Goal: Transaction & Acquisition: Purchase product/service

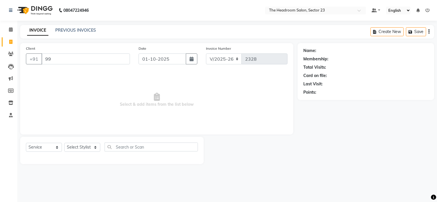
select select "6796"
select select "service"
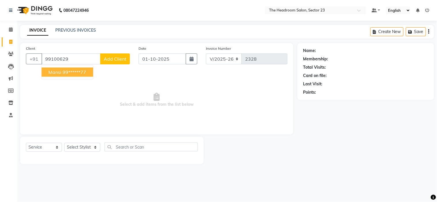
click at [63, 71] on ngb-highlight "99******77" at bounding box center [74, 72] width 24 height 6
type input "99******77"
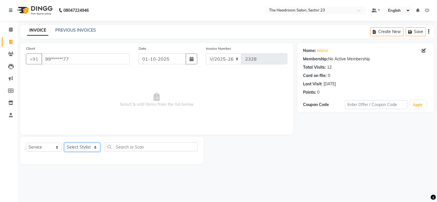
click at [87, 146] on select "Select Stylist [PERSON_NAME] [PERSON_NAME] [PERSON_NAME] Manager [PERSON_NAME] …" at bounding box center [82, 147] width 36 height 9
select select "53424"
click at [64, 143] on select "Select Stylist Anjali Anubha Ashok Garima Manager Manju Raju Rohit Shahbaz" at bounding box center [82, 147] width 36 height 9
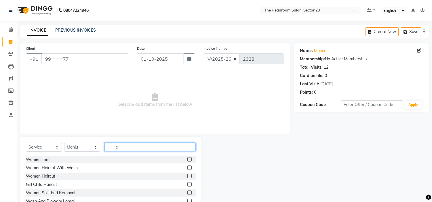
click at [123, 144] on input "e" at bounding box center [149, 147] width 91 height 9
type input "eye"
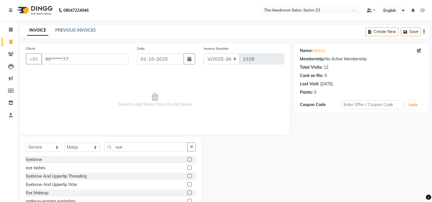
click at [187, 176] on label at bounding box center [189, 176] width 4 height 4
click at [187, 176] on input "checkbox" at bounding box center [189, 177] width 4 height 4
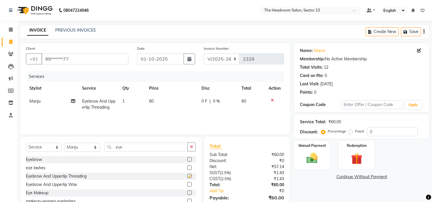
checkbox input "false"
click at [126, 148] on input "eye" at bounding box center [145, 147] width 83 height 9
type input "e"
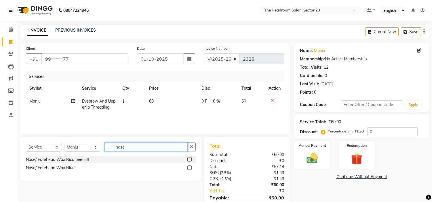
type input "nose"
click at [189, 157] on label at bounding box center [189, 159] width 4 height 4
click at [189, 158] on input "checkbox" at bounding box center [189, 160] width 4 height 4
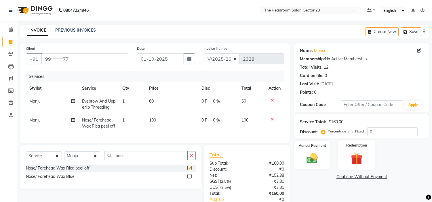
checkbox input "false"
click at [321, 157] on img at bounding box center [312, 159] width 19 height 14
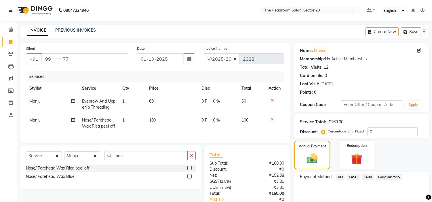
click at [355, 178] on span "CASH" at bounding box center [353, 177] width 12 height 7
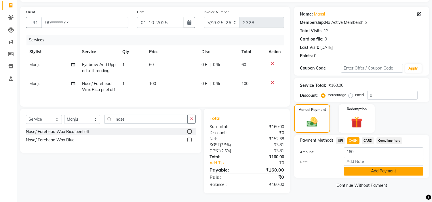
click at [391, 169] on button "Add Payment" at bounding box center [383, 171] width 79 height 9
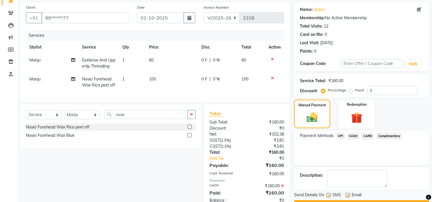
scroll to position [62, 0]
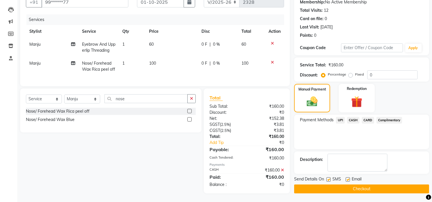
click at [391, 185] on button "Checkout" at bounding box center [361, 189] width 135 height 9
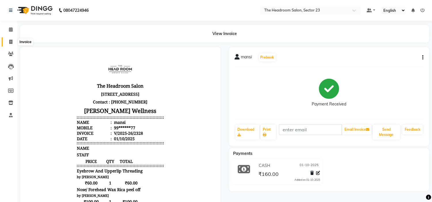
click at [9, 41] on icon at bounding box center [10, 42] width 3 height 4
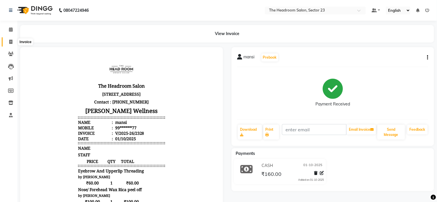
select select "6796"
select select "service"
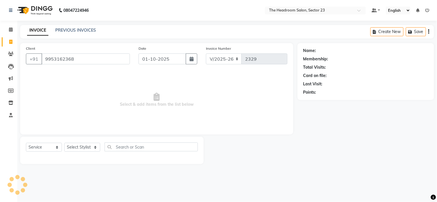
type input "9953162368"
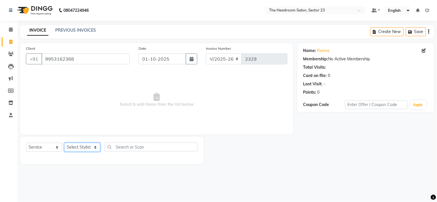
click at [88, 148] on select "Select Stylist Anjali Anubha Ashok Garima Manager Manju Raju Rohit Shahbaz" at bounding box center [82, 147] width 36 height 9
select select "53421"
click at [64, 143] on select "Select Stylist Anjali Anubha Ashok Garima Manager Manju Raju Rohit Shahbaz" at bounding box center [82, 147] width 36 height 9
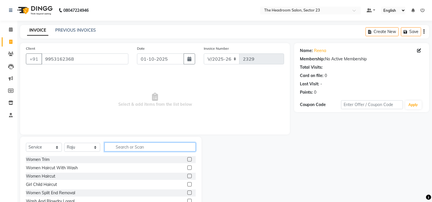
click at [128, 143] on input "text" at bounding box center [149, 147] width 91 height 9
type input "h"
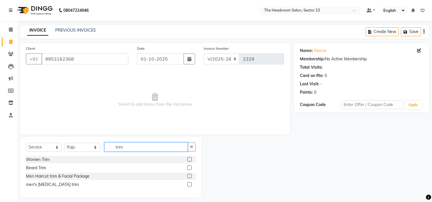
type input "trim"
click at [190, 160] on label at bounding box center [189, 159] width 4 height 4
click at [190, 160] on input "checkbox" at bounding box center [189, 160] width 4 height 4
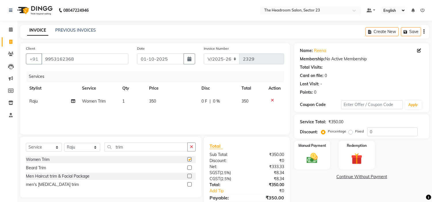
checkbox input "false"
click at [312, 159] on img at bounding box center [312, 159] width 19 height 14
click at [340, 178] on span "UPI" at bounding box center [340, 177] width 9 height 7
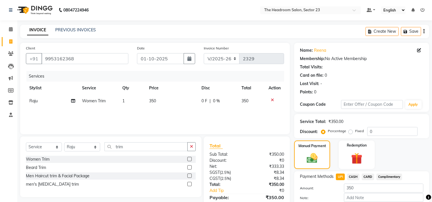
scroll to position [33, 0]
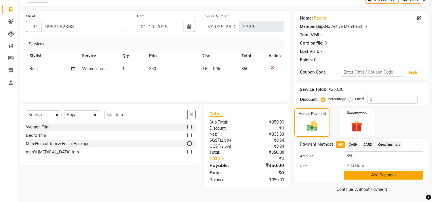
click at [400, 171] on button "Add Payment" at bounding box center [383, 175] width 79 height 9
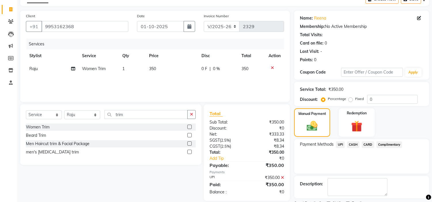
scroll to position [56, 0]
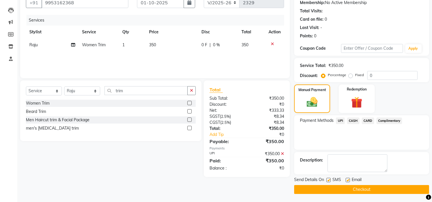
click at [389, 193] on button "Checkout" at bounding box center [361, 189] width 135 height 9
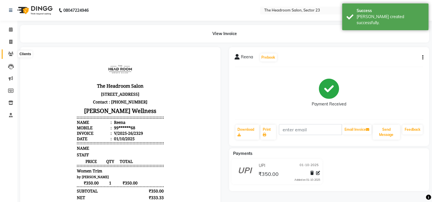
click at [9, 56] on icon at bounding box center [10, 54] width 5 height 4
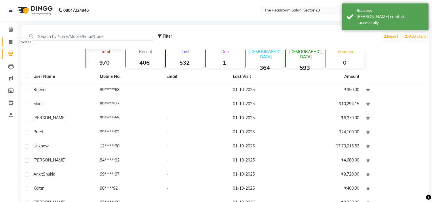
click at [12, 41] on icon at bounding box center [10, 42] width 3 height 4
select select "service"
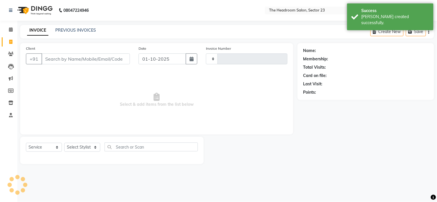
type input "2330"
select select "6796"
click at [77, 28] on link "PREVIOUS INVOICES" at bounding box center [75, 30] width 41 height 5
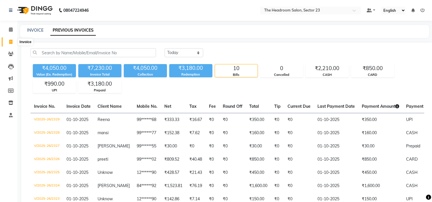
click at [9, 41] on icon at bounding box center [10, 42] width 3 height 4
select select "service"
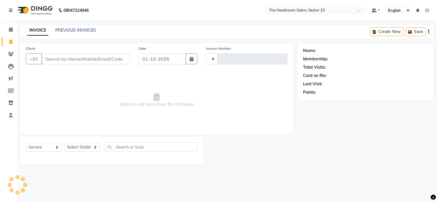
type input "2330"
select select "6796"
click at [80, 32] on link "PREVIOUS INVOICES" at bounding box center [75, 30] width 41 height 5
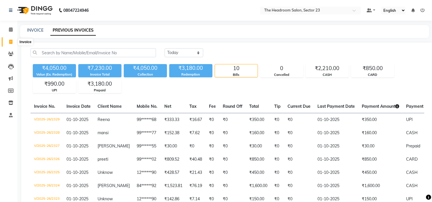
click at [10, 42] on icon at bounding box center [10, 42] width 3 height 4
select select "service"
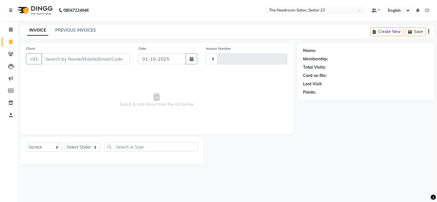
type input "2330"
select select "6796"
click at [84, 148] on select "Select Stylist Anjali Anubha Ashok Garima Manager Manju Raju Rohit Shahbaz" at bounding box center [82, 147] width 36 height 9
select select "53420"
click at [64, 143] on select "Select Stylist Anjali Anubha Ashok Garima Manager Manju Raju Rohit Shahbaz" at bounding box center [82, 147] width 36 height 9
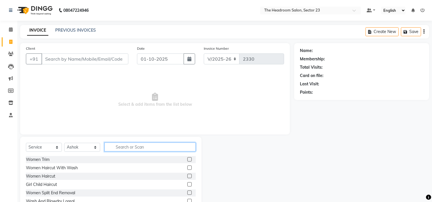
click at [117, 146] on input "text" at bounding box center [149, 147] width 91 height 9
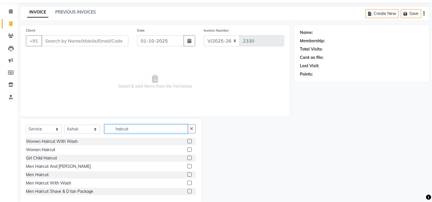
scroll to position [28, 0]
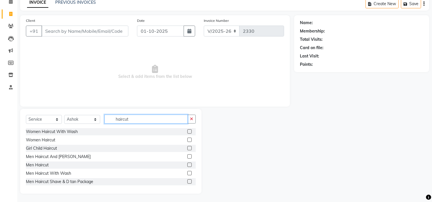
type input "haircut"
click at [187, 182] on label at bounding box center [189, 182] width 4 height 4
click at [187, 182] on input "checkbox" at bounding box center [189, 182] width 4 height 4
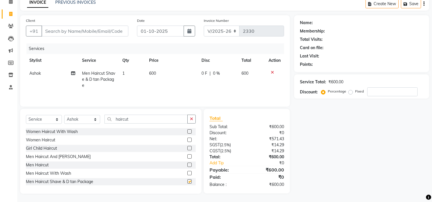
checkbox input "false"
click at [57, 26] on input "Client" at bounding box center [84, 31] width 87 height 11
type input "9"
type input "0"
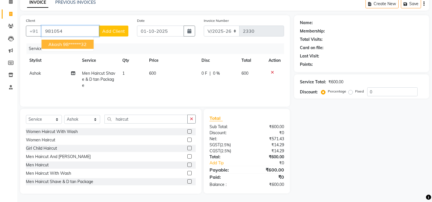
click at [71, 45] on ngb-highlight "98******32" at bounding box center [75, 44] width 24 height 6
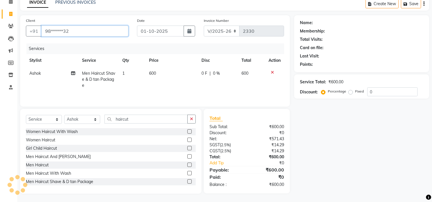
type input "98******32"
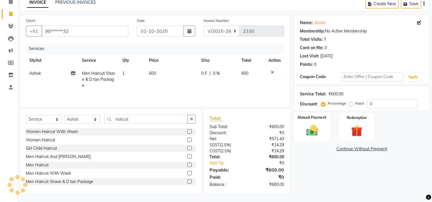
click at [310, 130] on img at bounding box center [312, 131] width 19 height 14
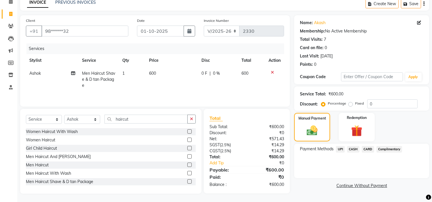
click at [354, 147] on span "CASH" at bounding box center [353, 149] width 12 height 7
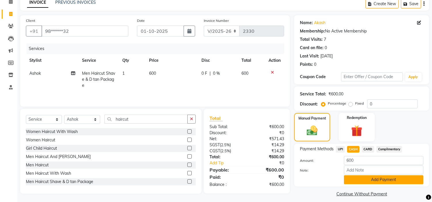
click at [399, 177] on button "Add Payment" at bounding box center [383, 180] width 79 height 9
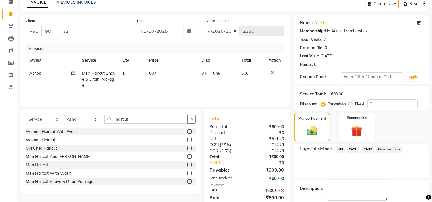
scroll to position [56, 0]
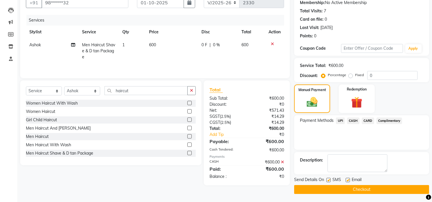
click at [383, 187] on button "Checkout" at bounding box center [361, 189] width 135 height 9
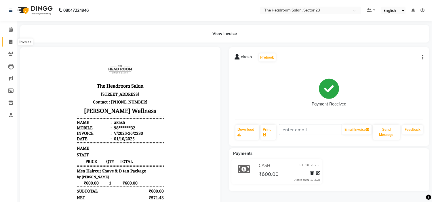
click at [9, 41] on icon at bounding box center [10, 42] width 3 height 4
select select "service"
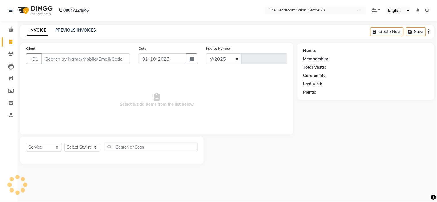
select select "6796"
type input "2331"
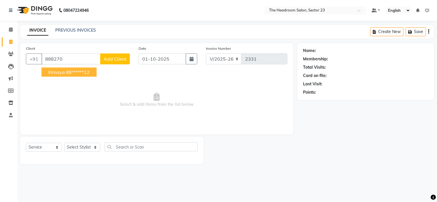
click at [60, 76] on button "kimaya 88******12" at bounding box center [68, 72] width 55 height 9
type input "88******12"
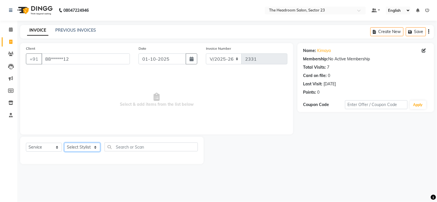
click at [91, 150] on select "Select Stylist Anjali Anubha Ashok Garima Manager Manju Raju Rohit Shahbaz" at bounding box center [82, 147] width 36 height 9
select select "53424"
click at [64, 143] on select "Select Stylist Anjali Anubha Ashok Garima Manager Manju Raju Rohit Shahbaz" at bounding box center [82, 147] width 36 height 9
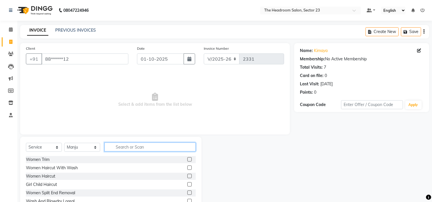
click at [130, 148] on input "text" at bounding box center [149, 147] width 91 height 9
type input "eye"
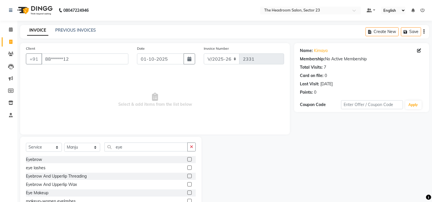
click at [187, 175] on label at bounding box center [189, 176] width 4 height 4
click at [187, 175] on input "checkbox" at bounding box center [189, 177] width 4 height 4
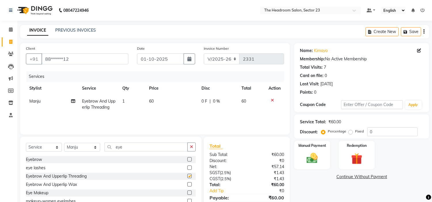
checkbox input "false"
click at [187, 161] on label at bounding box center [189, 159] width 4 height 4
click at [187, 161] on input "checkbox" at bounding box center [189, 160] width 4 height 4
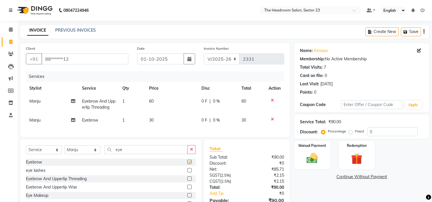
checkbox input "false"
click at [315, 159] on img at bounding box center [312, 159] width 19 height 14
click at [40, 121] on span "Manju" at bounding box center [34, 120] width 11 height 5
select select "53424"
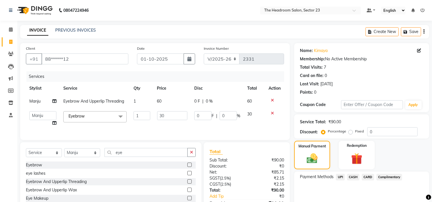
click at [40, 121] on td "Anjali Anubha Ashok Garima Manager Manju Raju Rohit Shahbaz" at bounding box center [43, 119] width 34 height 22
click at [43, 117] on select "Anjali Anubha Ashok Garima Manager Manju Raju Rohit Shahbaz" at bounding box center [42, 115] width 27 height 9
select select "81462"
click at [339, 177] on span "UPI" at bounding box center [340, 177] width 9 height 7
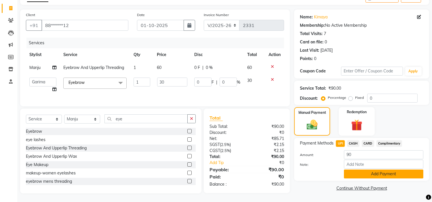
click at [401, 171] on button "Add Payment" at bounding box center [383, 174] width 79 height 9
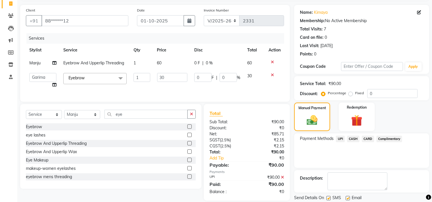
scroll to position [56, 0]
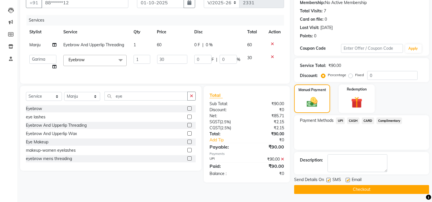
click at [376, 187] on button "Checkout" at bounding box center [361, 189] width 135 height 9
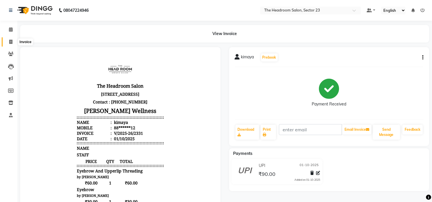
click at [14, 41] on span at bounding box center [11, 42] width 10 height 7
select select "service"
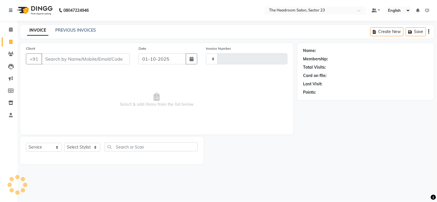
type input "2332"
select select "6796"
type input "u"
click at [87, 150] on select "Select Stylist Anjali Anubha Ashok Garima Manager Manju Raju Rohit Shahbaz" at bounding box center [82, 147] width 36 height 9
select select "53424"
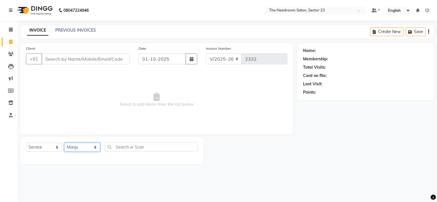
click at [64, 143] on select "Select Stylist Anjali Anubha Ashok Garima Manager Manju Raju Rohit Shahbaz" at bounding box center [82, 147] width 36 height 9
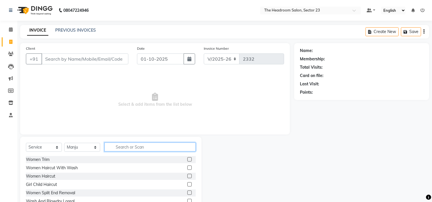
click at [137, 148] on input "text" at bounding box center [149, 147] width 91 height 9
type input "under"
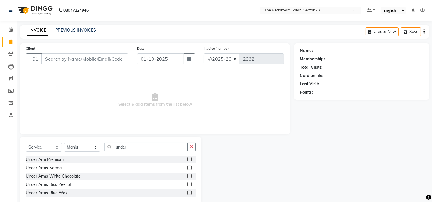
click at [189, 159] on label at bounding box center [189, 159] width 4 height 4
click at [189, 159] on input "checkbox" at bounding box center [189, 160] width 4 height 4
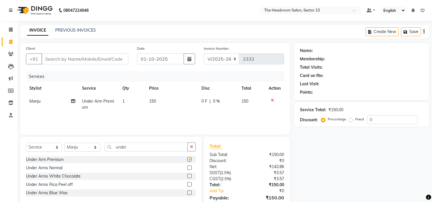
checkbox input "false"
click at [150, 147] on input "under" at bounding box center [145, 147] width 83 height 9
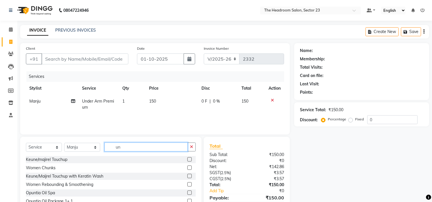
type input "u"
type input "eye"
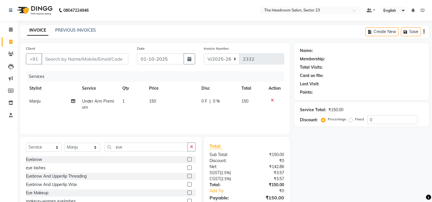
click at [187, 177] on label at bounding box center [189, 176] width 4 height 4
click at [187, 177] on input "checkbox" at bounding box center [189, 177] width 4 height 4
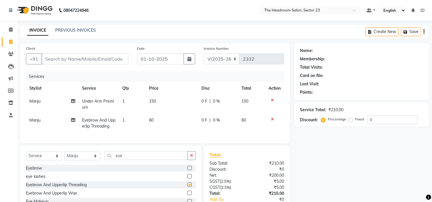
checkbox input "false"
click at [63, 61] on input "Client" at bounding box center [84, 59] width 87 height 11
click at [47, 58] on input "9204344407" at bounding box center [70, 59] width 58 height 11
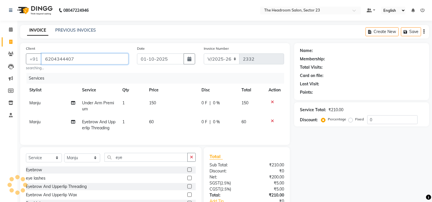
type input "6204344407"
click at [178, 3] on nav "08047224946 Select Location × The Headroom Salon, Sector 23 Default Panel My Pa…" at bounding box center [216, 10] width 432 height 21
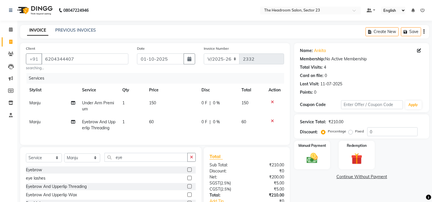
click at [187, 172] on label at bounding box center [189, 170] width 4 height 4
click at [187, 172] on input "checkbox" at bounding box center [189, 170] width 4 height 4
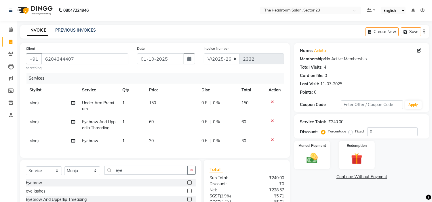
click at [187, 185] on label at bounding box center [189, 183] width 4 height 4
click at [187, 185] on input "checkbox" at bounding box center [189, 183] width 4 height 4
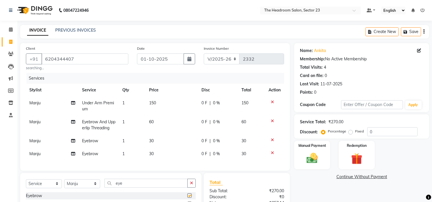
checkbox input "false"
click at [273, 119] on icon at bounding box center [272, 121] width 3 height 4
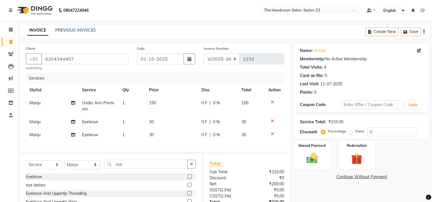
click at [36, 123] on span "Manju" at bounding box center [34, 121] width 11 height 5
select select "53424"
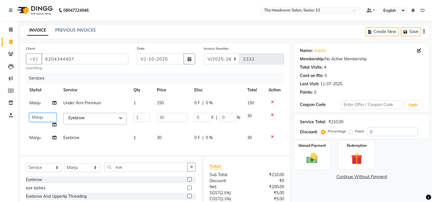
click at [40, 113] on select "Anjali Anubha Ashok Garima Manager Manju Raju Rohit Shahbaz" at bounding box center [42, 117] width 27 height 9
click at [411, 153] on div "Manual Payment Redemption" at bounding box center [362, 155] width 144 height 28
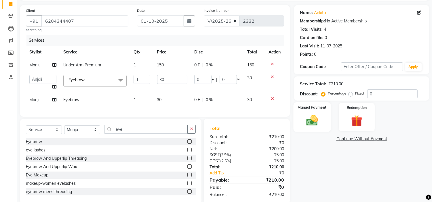
click at [308, 120] on img at bounding box center [312, 121] width 19 height 14
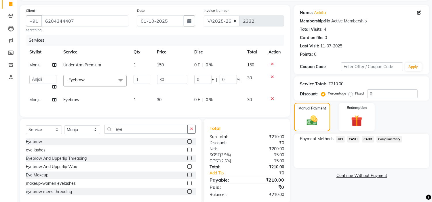
click at [340, 138] on span "UPI" at bounding box center [340, 139] width 9 height 7
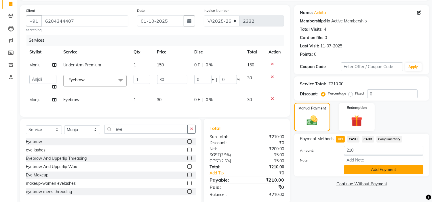
click at [376, 167] on button "Add Payment" at bounding box center [383, 169] width 79 height 9
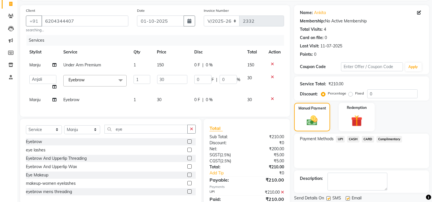
scroll to position [65, 0]
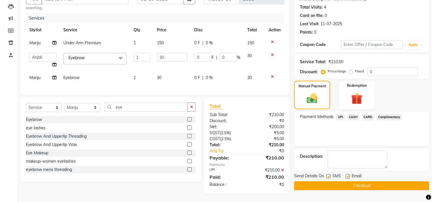
click at [385, 182] on button "Checkout" at bounding box center [361, 186] width 135 height 9
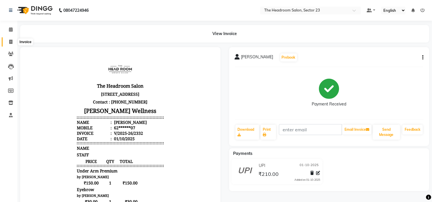
click at [7, 41] on span at bounding box center [11, 42] width 10 height 7
select select "6796"
select select "service"
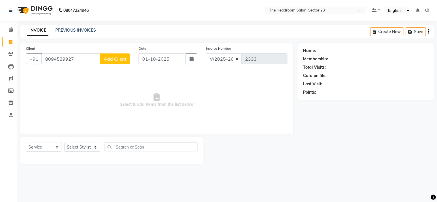
type input "8094539927"
click at [117, 56] on span "Add Client" at bounding box center [115, 59] width 23 height 6
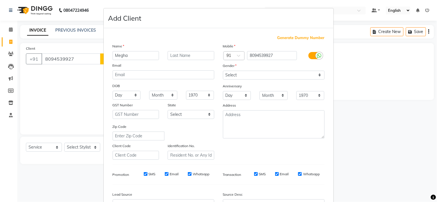
type input "Megha"
click at [260, 76] on select "Select Male Female Other Prefer Not To Say" at bounding box center [274, 75] width 102 height 9
click at [223, 71] on select "Select Male Female Other Prefer Not To Say" at bounding box center [274, 75] width 102 height 9
click at [263, 74] on select "Select Male Female Other Prefer Not To Say" at bounding box center [274, 75] width 102 height 9
select select "female"
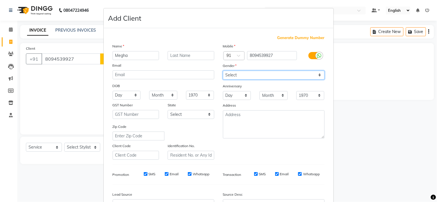
click at [223, 71] on select "Select Male Female Other Prefer Not To Say" at bounding box center [274, 75] width 102 height 9
click at [428, 93] on ngb-modal-window "Add Client Generate Dummy Number Name Megha Email DOB Day 01 02 03 04 05 06 07 …" at bounding box center [218, 101] width 437 height 202
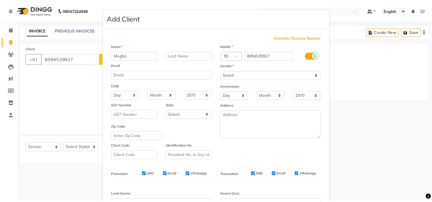
scroll to position [64, 0]
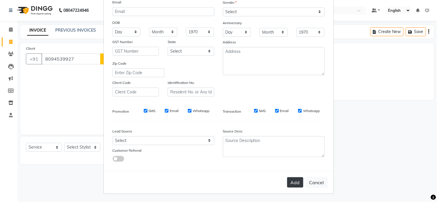
click at [294, 180] on button "Add" at bounding box center [295, 183] width 16 height 10
type input "80******27"
select select
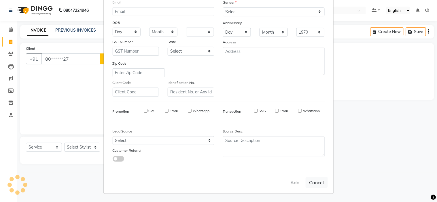
select select
checkbox input "false"
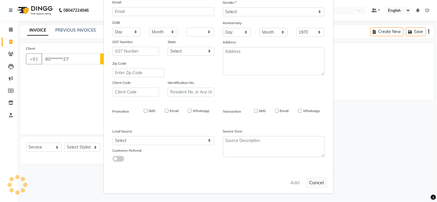
checkbox input "false"
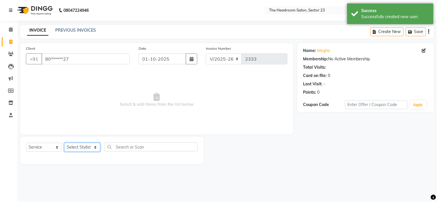
click at [85, 146] on select "Select Stylist Anjali Anubha Ashok Garima Manager Manju Raju Rohit Shahbaz" at bounding box center [82, 147] width 36 height 9
select select "53420"
click at [64, 143] on select "Select Stylist Anjali Anubha Ashok Garima Manager Manju Raju Rohit Shahbaz" at bounding box center [82, 147] width 36 height 9
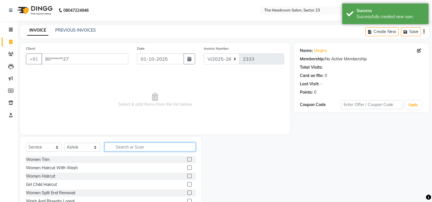
click at [129, 143] on input "text" at bounding box center [149, 147] width 91 height 9
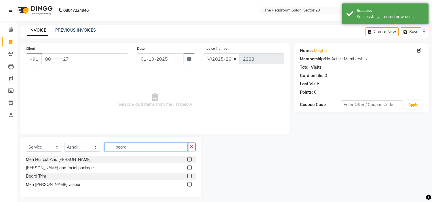
type input "beard"
click at [190, 177] on label at bounding box center [189, 176] width 4 height 4
click at [190, 177] on input "checkbox" at bounding box center [189, 177] width 4 height 4
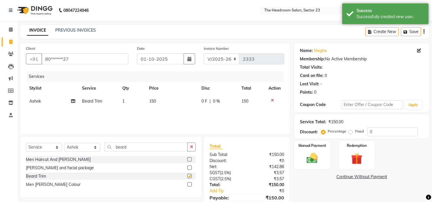
checkbox input "false"
click at [97, 147] on select "Select Stylist Anjali Anubha Ashok Garima Manager Manju Raju Rohit Shahbaz" at bounding box center [82, 147] width 36 height 9
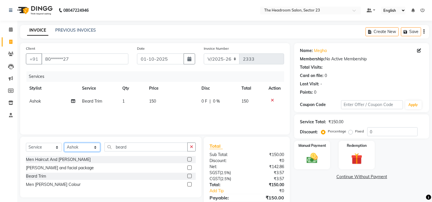
select select "81462"
click at [64, 143] on select "Select Stylist Anjali Anubha Ashok Garima Manager Manju Raju Rohit Shahbaz" at bounding box center [82, 147] width 36 height 9
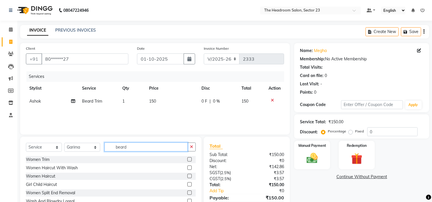
click at [140, 148] on input "beard" at bounding box center [145, 147] width 83 height 9
type input "b"
type input "eye"
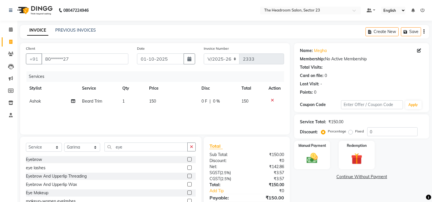
click at [187, 160] on label at bounding box center [189, 159] width 4 height 4
click at [187, 160] on input "checkbox" at bounding box center [189, 160] width 4 height 4
checkbox input "false"
click at [187, 177] on label at bounding box center [189, 176] width 4 height 4
click at [187, 177] on input "checkbox" at bounding box center [189, 177] width 4 height 4
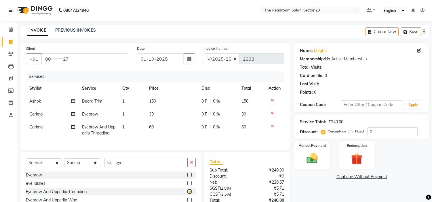
checkbox input "false"
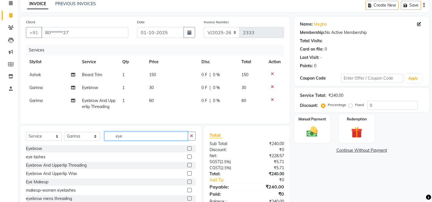
click at [140, 140] on input "eye" at bounding box center [145, 136] width 83 height 9
type input "e"
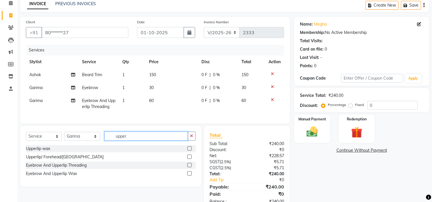
type input "upper"
click at [188, 159] on label at bounding box center [189, 157] width 4 height 4
click at [188, 159] on input "checkbox" at bounding box center [189, 157] width 4 height 4
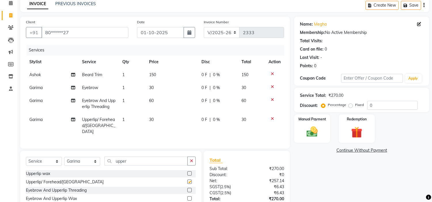
checkbox input "false"
click at [160, 157] on input "upper" at bounding box center [145, 161] width 83 height 9
type input "u"
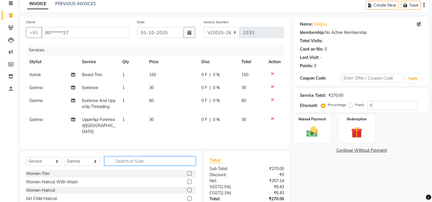
type input "v"
type input "col"
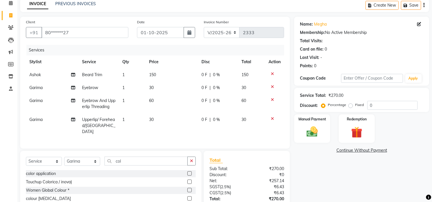
click at [187, 180] on label at bounding box center [189, 182] width 4 height 4
click at [187, 180] on input "checkbox" at bounding box center [189, 182] width 4 height 4
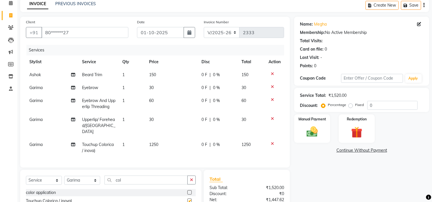
checkbox input "false"
click at [36, 120] on span "Garima" at bounding box center [35, 119] width 13 height 5
select select "81462"
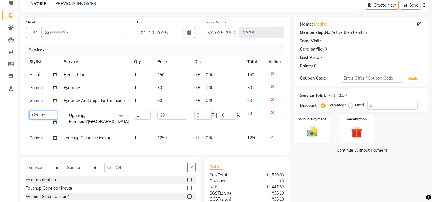
click at [37, 117] on select "Anjali Anubha Ashok Garima Manager Manju Raju Rohit Shahbaz" at bounding box center [43, 115] width 28 height 9
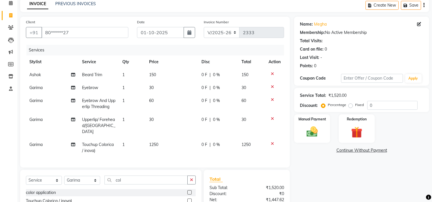
click at [16, 104] on div "Client +91 80******27 Date 01-10-2025 Invoice Number V/2025 V/2025-26 2333 Serv…" at bounding box center [155, 136] width 278 height 238
click at [36, 142] on span "Garima" at bounding box center [35, 144] width 13 height 5
select select "81462"
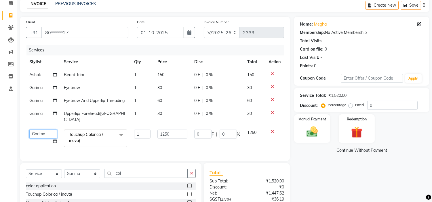
click at [36, 130] on select "Anjali Anubha Ashok Garima Manager Manju Raju Rohit Shahbaz" at bounding box center [43, 134] width 28 height 9
select select "53420"
click at [344, 169] on div "Name: Megha Membership: No Active Membership Total Visits: Card on file: 0 Last…" at bounding box center [363, 133] width 139 height 232
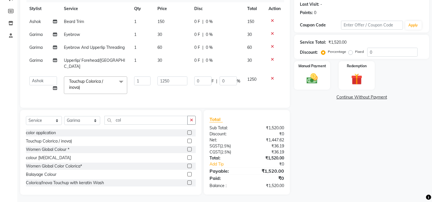
click at [272, 46] on icon at bounding box center [272, 47] width 3 height 4
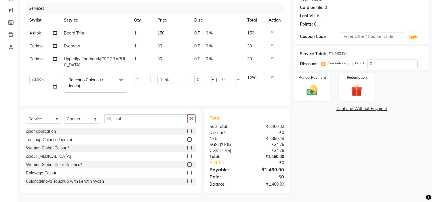
scroll to position [67, 0]
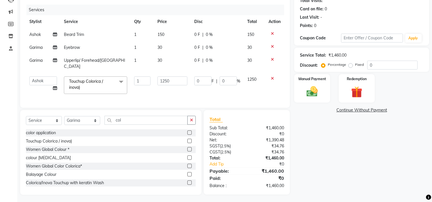
click at [271, 45] on icon at bounding box center [272, 47] width 3 height 4
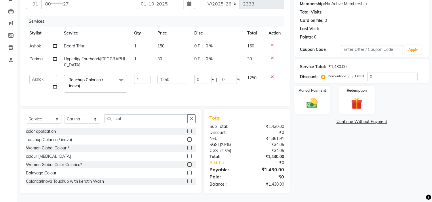
scroll to position [54, 0]
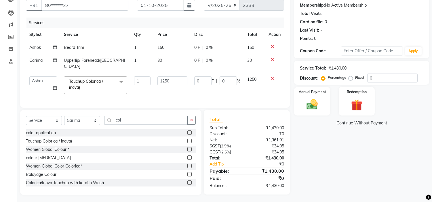
click at [358, 157] on div "Name: Megha Membership: No Active Membership Total Visits: Card on file: 0 Last…" at bounding box center [363, 92] width 139 height 206
click at [406, 163] on div "Name: Megha Membership: No Active Membership Total Visits: Card on file: 0 Last…" at bounding box center [363, 92] width 139 height 206
click at [311, 110] on img at bounding box center [312, 105] width 19 height 14
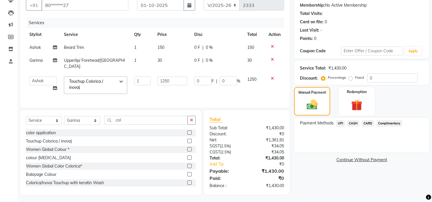
click at [340, 125] on span "UPI" at bounding box center [340, 123] width 9 height 7
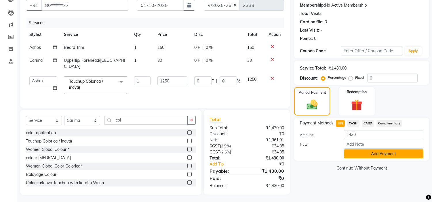
click at [376, 153] on button "Add Payment" at bounding box center [383, 154] width 79 height 9
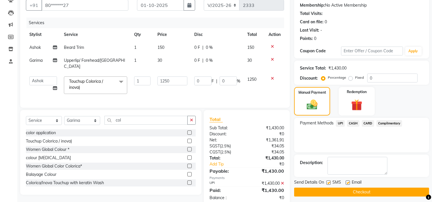
scroll to position [66, 0]
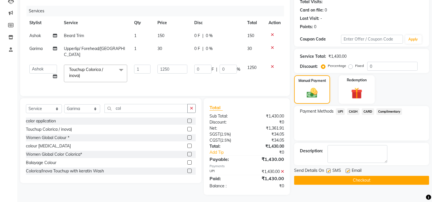
click at [370, 183] on button "Checkout" at bounding box center [361, 180] width 135 height 9
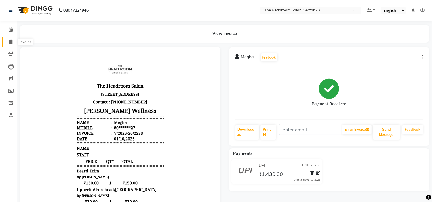
click at [11, 43] on icon at bounding box center [10, 42] width 3 height 4
select select "service"
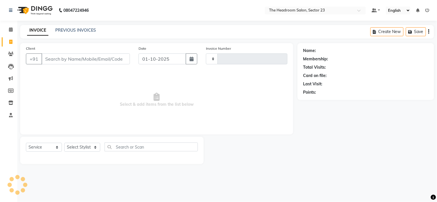
type input "2334"
select select "6796"
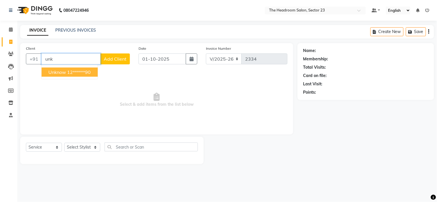
click at [75, 70] on ngb-highlight "12******90" at bounding box center [79, 72] width 24 height 6
type input "12******90"
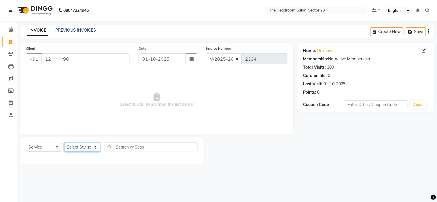
click at [87, 148] on select "Select Stylist Anjali Anubha Ashok Garima Manager Manju Raju Rohit Shahbaz" at bounding box center [82, 147] width 36 height 9
select select "64907"
click at [64, 143] on select "Select Stylist Anjali Anubha Ashok Garima Manager Manju Raju Rohit Shahbaz" at bounding box center [82, 147] width 36 height 9
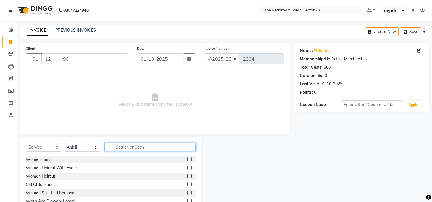
click at [121, 145] on input "text" at bounding box center [149, 147] width 91 height 9
type input "eye"
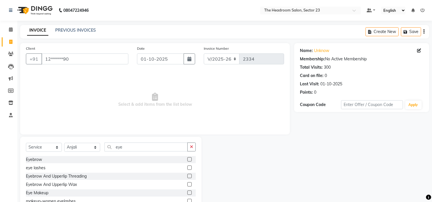
click at [187, 176] on label at bounding box center [189, 176] width 4 height 4
click at [187, 176] on input "checkbox" at bounding box center [189, 177] width 4 height 4
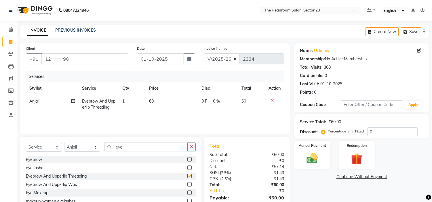
checkbox input "false"
click at [322, 162] on div "Manual Payment" at bounding box center [312, 154] width 37 height 29
click at [341, 178] on span "UPI" at bounding box center [340, 177] width 9 height 7
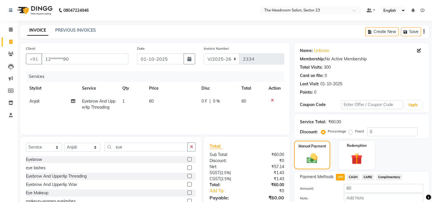
scroll to position [33, 0]
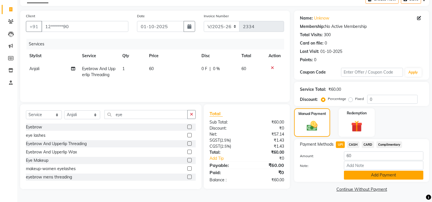
click at [382, 174] on button "Add Payment" at bounding box center [383, 175] width 79 height 9
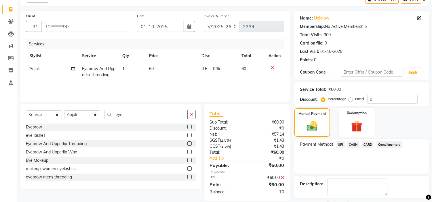
scroll to position [56, 0]
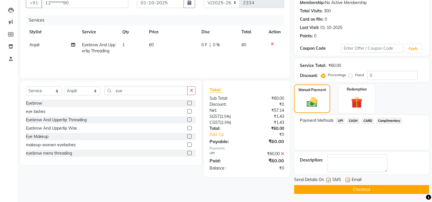
click at [415, 188] on button "Checkout" at bounding box center [361, 189] width 135 height 9
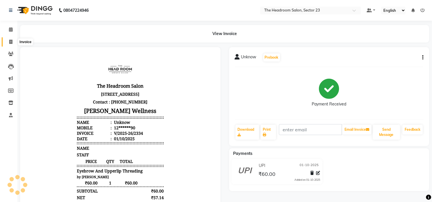
click at [13, 39] on span at bounding box center [11, 42] width 10 height 7
select select "service"
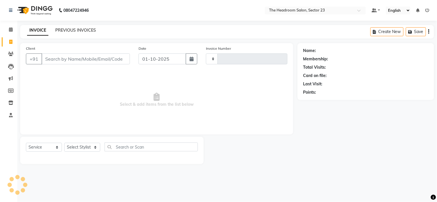
click at [66, 28] on link "PREVIOUS INVOICES" at bounding box center [75, 30] width 41 height 5
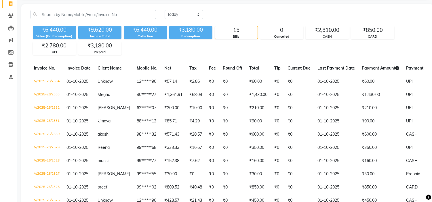
scroll to position [51, 0]
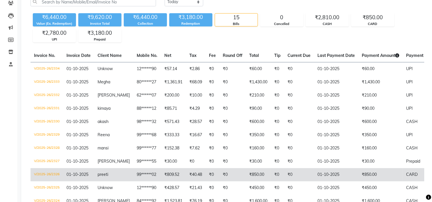
click at [350, 178] on td "01-10-2025" at bounding box center [336, 174] width 44 height 13
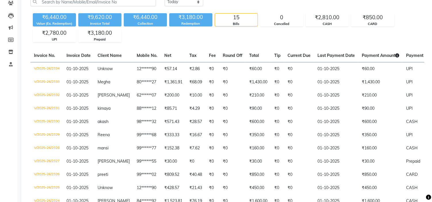
scroll to position [144, 0]
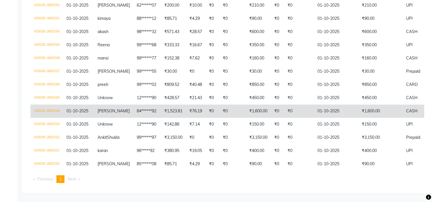
click at [292, 106] on td "₹0" at bounding box center [299, 111] width 30 height 13
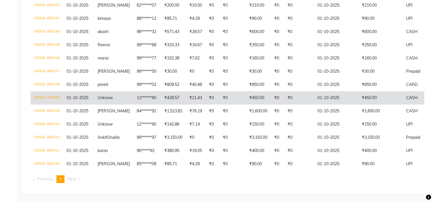
click at [219, 98] on td "₹0" at bounding box center [232, 98] width 26 height 13
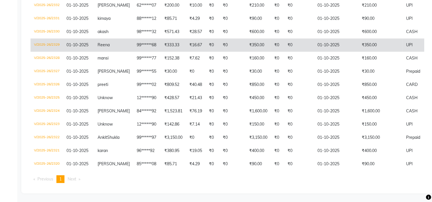
click at [222, 43] on td "₹0" at bounding box center [232, 45] width 26 height 13
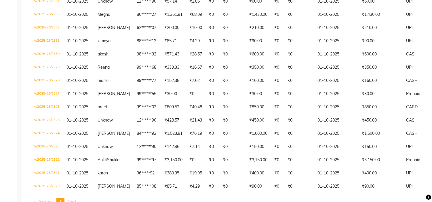
scroll to position [106, 0]
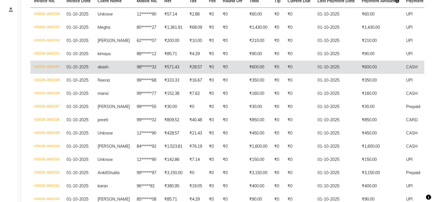
click at [314, 67] on td "01-10-2025" at bounding box center [336, 67] width 44 height 13
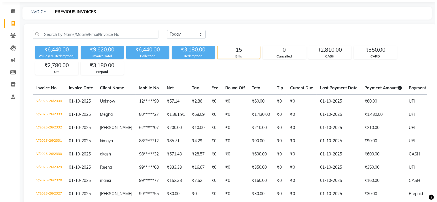
scroll to position [0, 0]
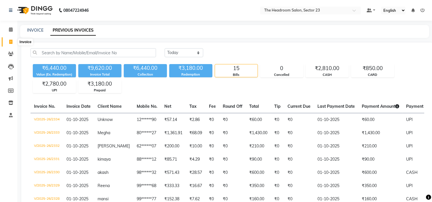
click at [9, 41] on icon at bounding box center [10, 42] width 3 height 4
select select "service"
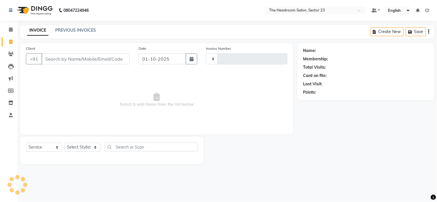
type input "2335"
select select "6796"
click at [79, 28] on link "PREVIOUS INVOICES" at bounding box center [75, 30] width 41 height 5
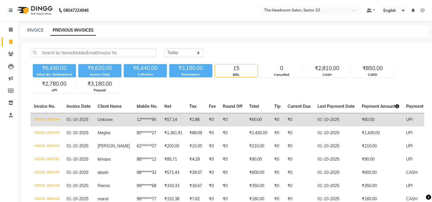
click at [119, 117] on td "Unknow" at bounding box center [113, 120] width 39 height 14
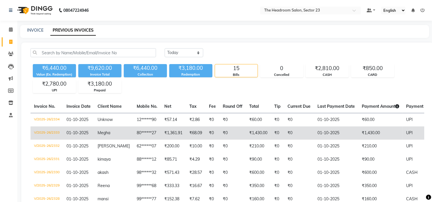
drag, startPoint x: 211, startPoint y: 142, endPoint x: 214, endPoint y: 135, distance: 8.0
click at [219, 135] on td "₹0" at bounding box center [232, 133] width 26 height 13
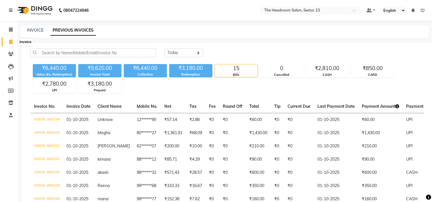
click at [11, 41] on icon at bounding box center [10, 42] width 3 height 4
select select "service"
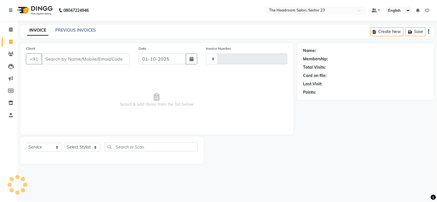
type input "2335"
select select "6796"
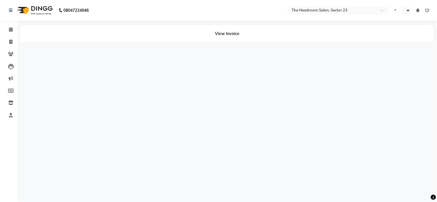
select select "en"
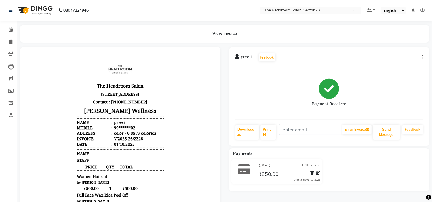
click at [422, 58] on icon "button" at bounding box center [422, 58] width 1 height 0
click at [389, 65] on div "Edit Invoice" at bounding box center [393, 64] width 39 height 7
select select "service"
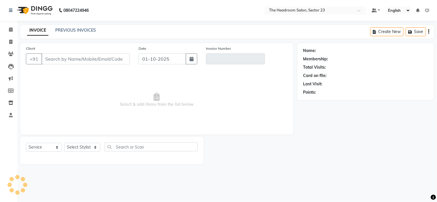
type input "99******02"
type input "V/2025-26/2326"
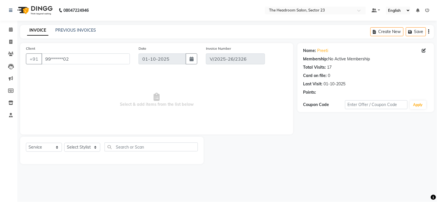
select select "select"
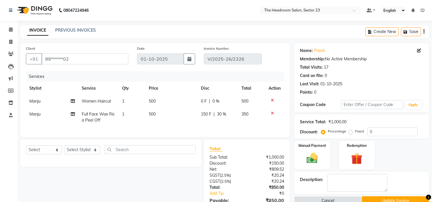
click at [31, 101] on span "Manju" at bounding box center [34, 101] width 11 height 5
select select "53424"
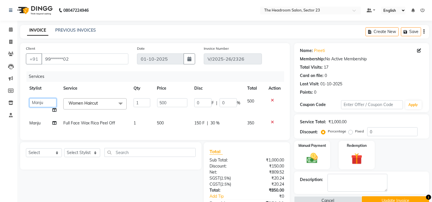
click at [31, 101] on select "Anjali Anubha Ashok Garima Manager Manju Raju Rohit Shahbaz" at bounding box center [42, 102] width 27 height 9
select select "53420"
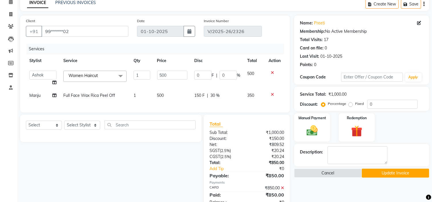
scroll to position [50, 0]
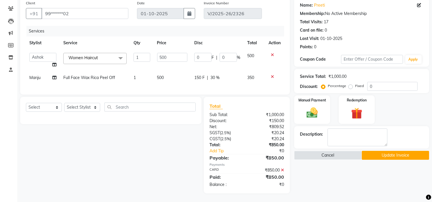
click at [399, 153] on button "Update Invoice" at bounding box center [395, 155] width 67 height 9
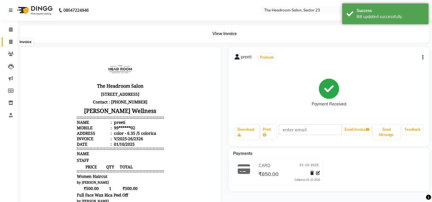
click at [10, 43] on icon at bounding box center [10, 42] width 3 height 4
select select "service"
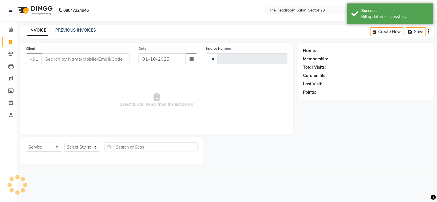
type input "2335"
select select "6796"
click at [66, 30] on link "PREVIOUS INVOICES" at bounding box center [75, 30] width 41 height 5
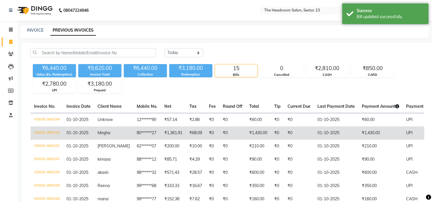
click at [306, 137] on td "₹0" at bounding box center [299, 133] width 30 height 13
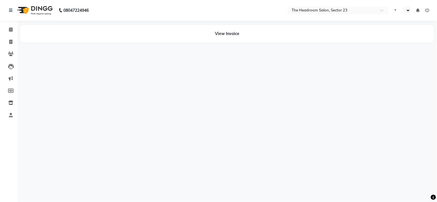
select select "en"
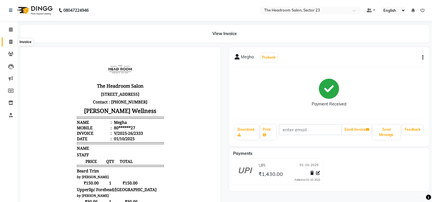
click at [10, 44] on span at bounding box center [11, 42] width 10 height 7
select select "6796"
select select "service"
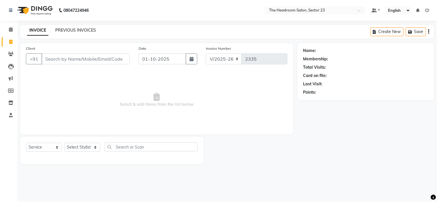
click at [82, 30] on link "PREVIOUS INVOICES" at bounding box center [75, 30] width 41 height 5
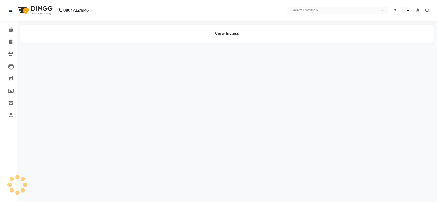
select select "en"
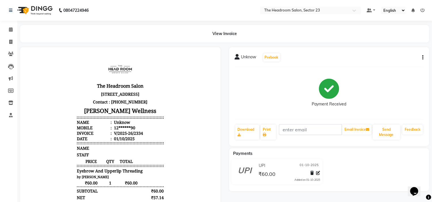
drag, startPoint x: 26, startPoint y: 53, endPoint x: 168, endPoint y: 92, distance: 147.7
click at [119, 116] on h3 "[PERSON_NAME] Wellness" at bounding box center [120, 111] width 87 height 10
